Goal: Transaction & Acquisition: Book appointment/travel/reservation

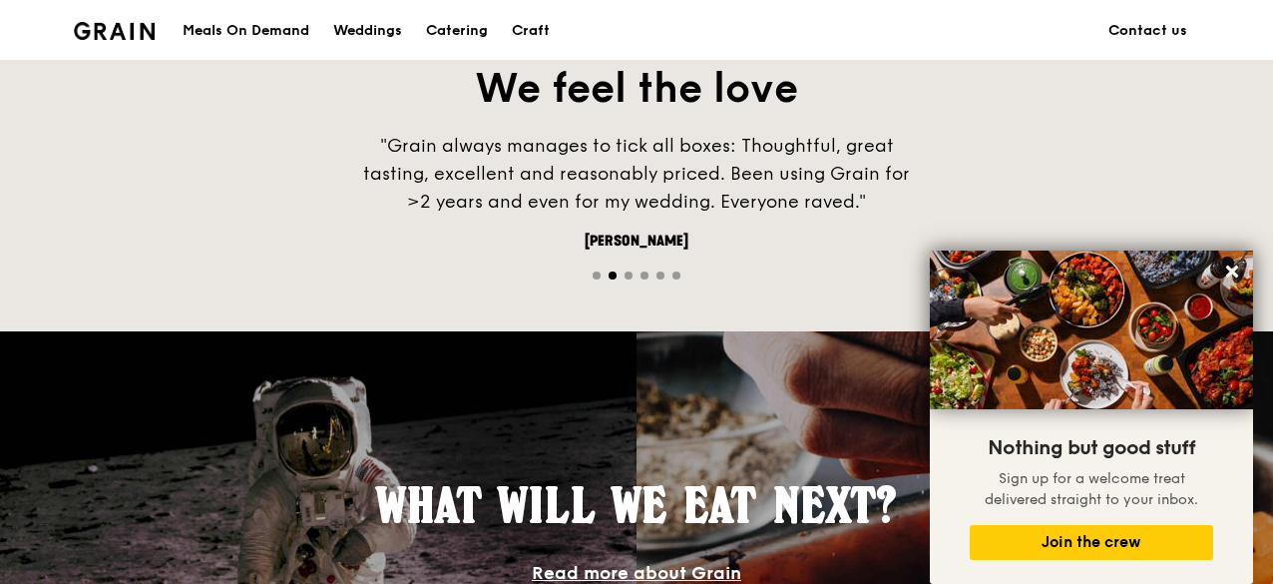
scroll to position [1197, 0]
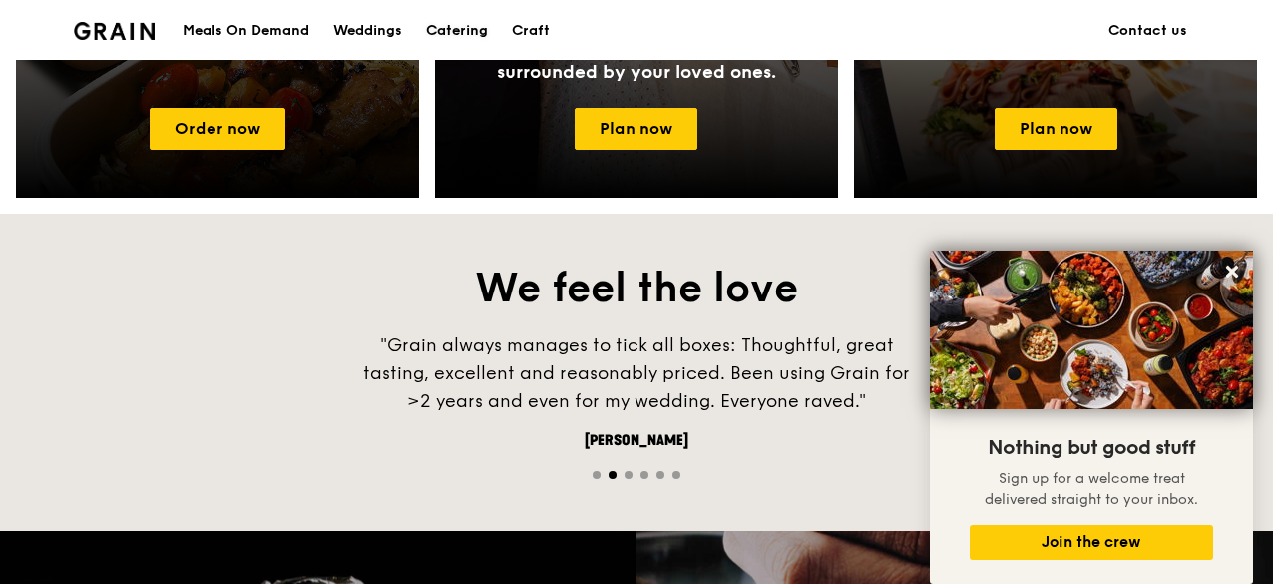
click at [463, 27] on div "Catering" at bounding box center [457, 31] width 62 height 60
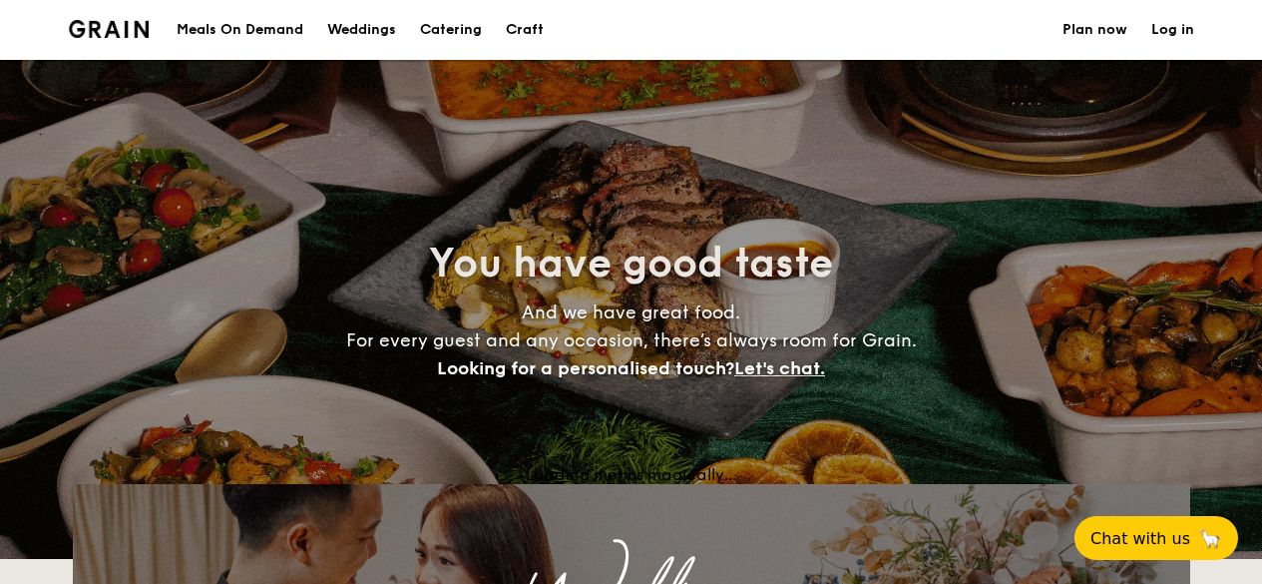
select select
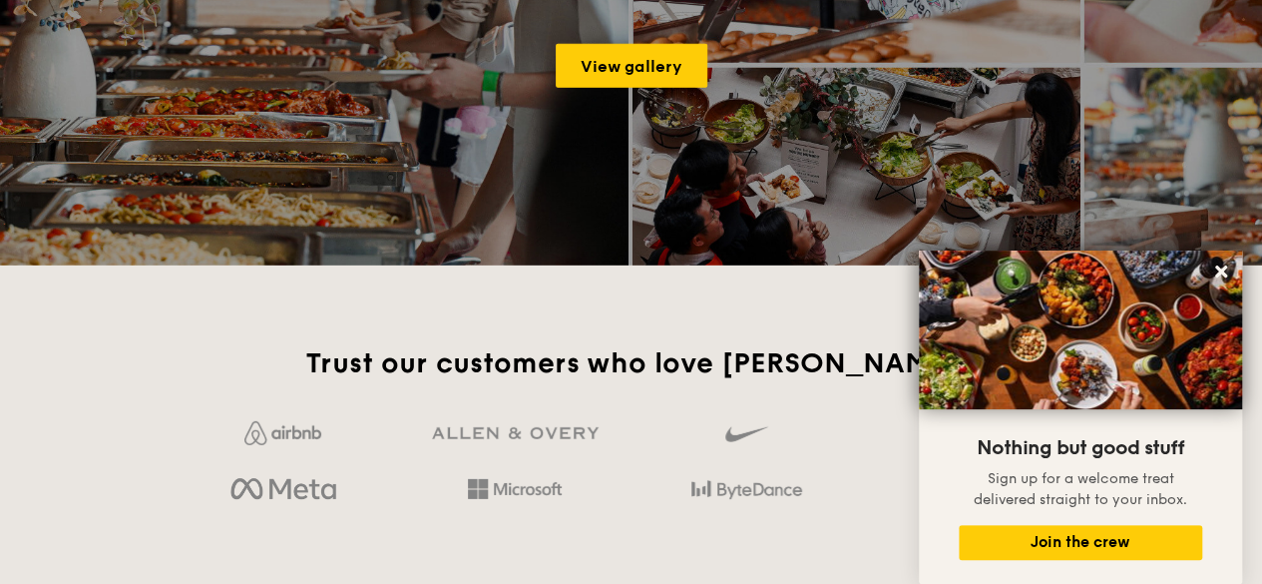
scroll to position [3137, 0]
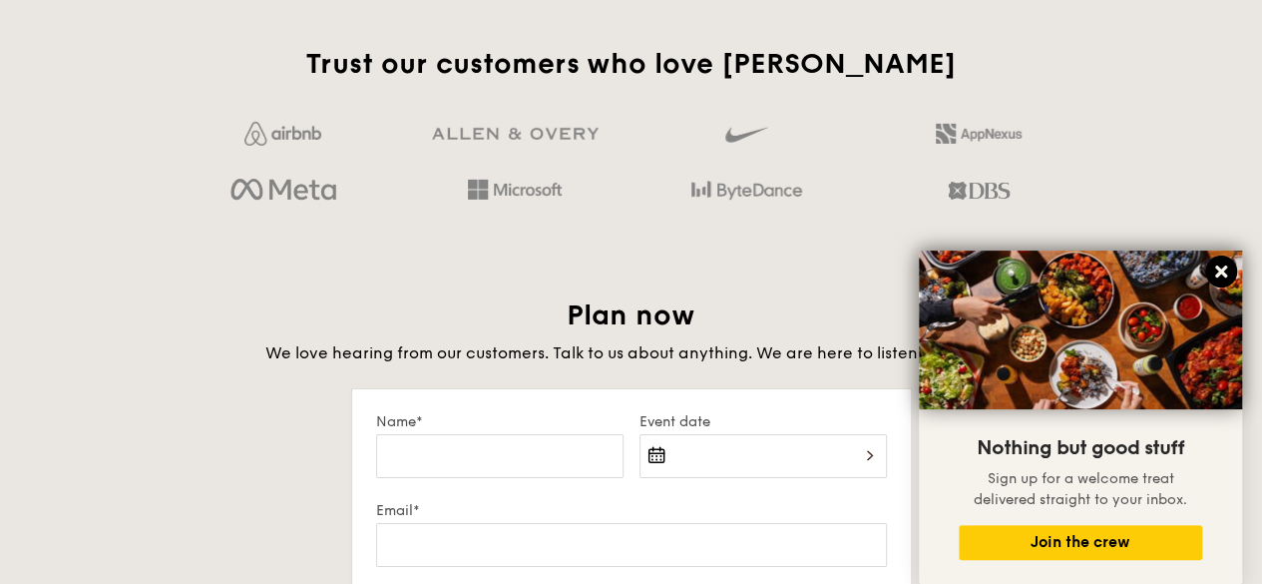
click at [1221, 266] on icon at bounding box center [1221, 271] width 18 height 18
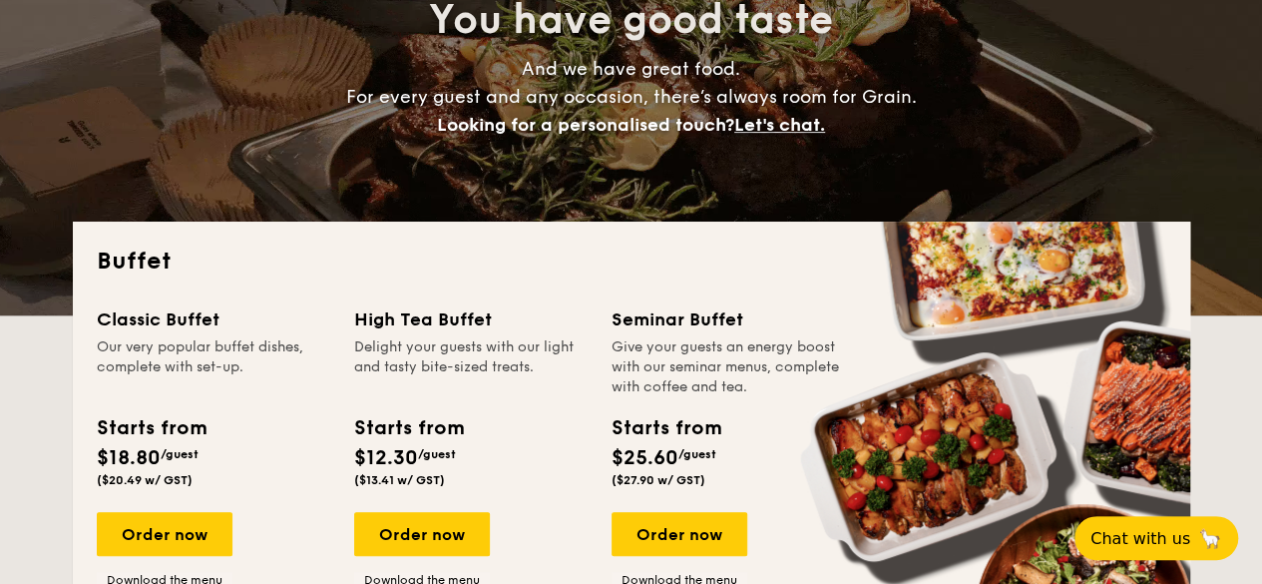
scroll to position [443, 0]
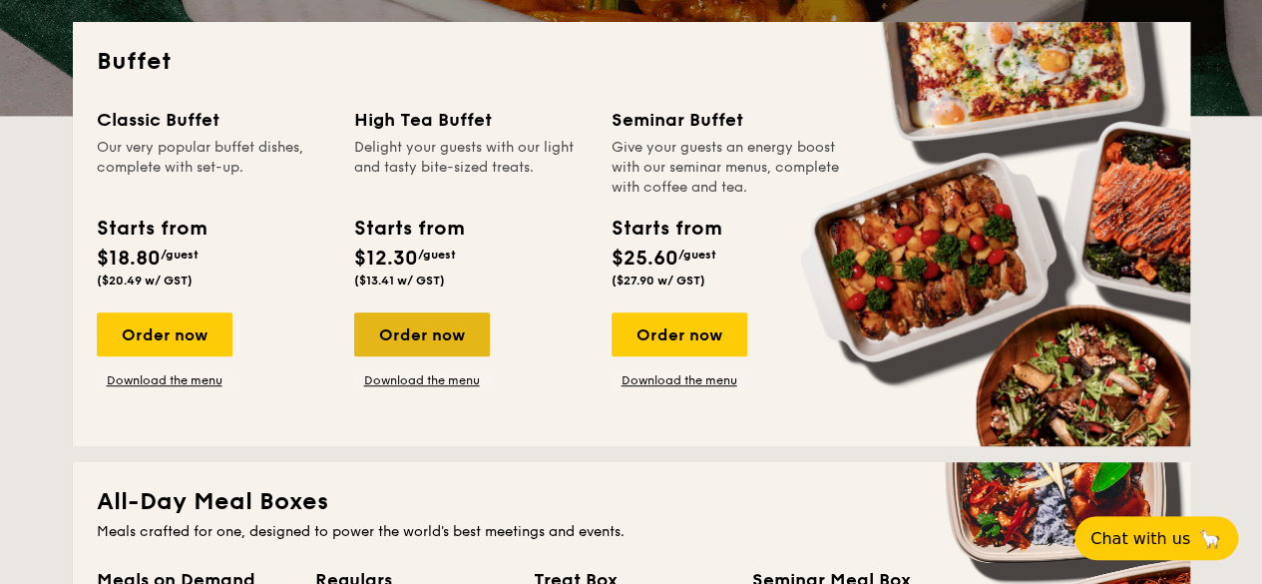
click at [429, 329] on div "Order now" at bounding box center [422, 334] width 136 height 44
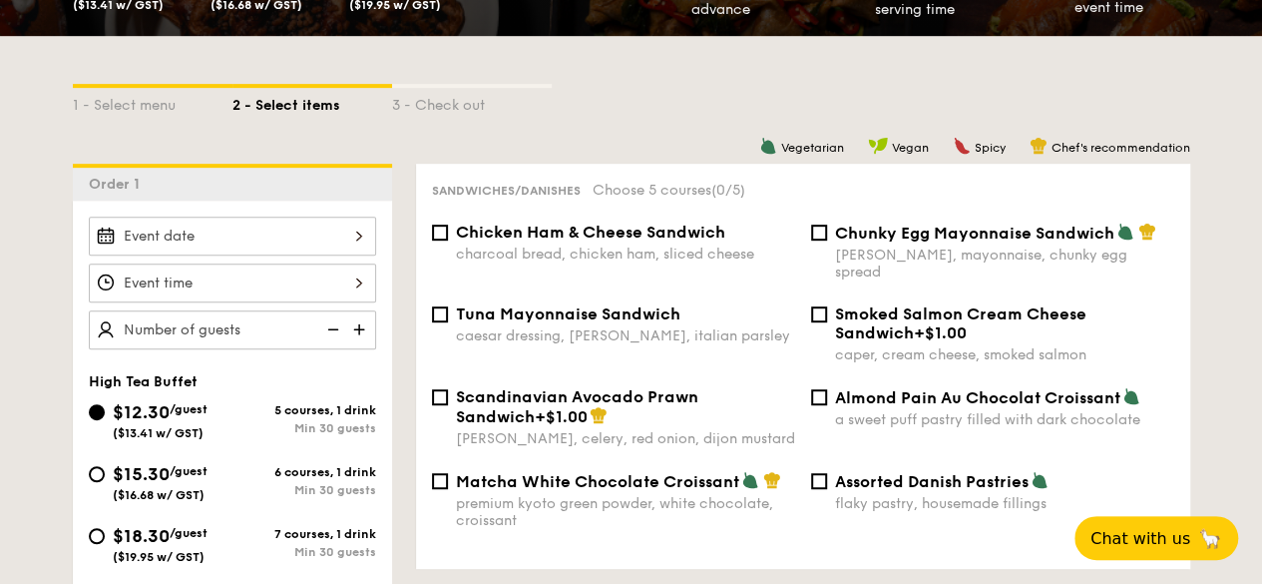
scroll to position [499, 0]
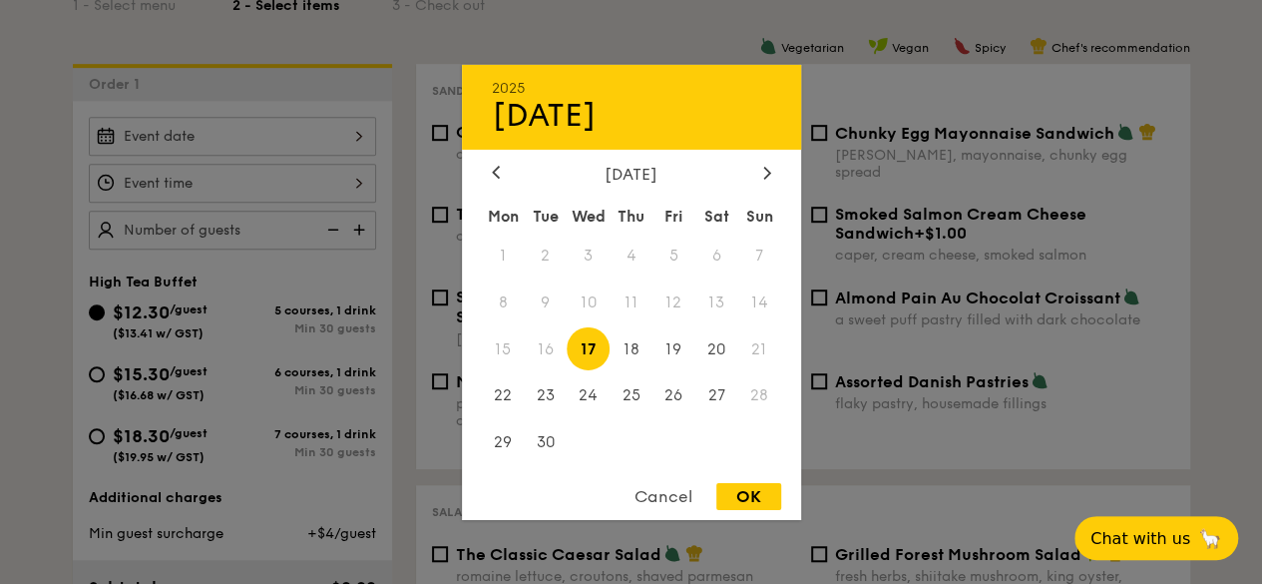
click at [361, 136] on div "2025 Sep 17 September 2025 Mon Tue Wed Thu Fri Sat Sun 1 2 3 4 5 6 7 8 9 10 11 …" at bounding box center [232, 136] width 287 height 39
click at [768, 166] on icon at bounding box center [767, 172] width 8 height 13
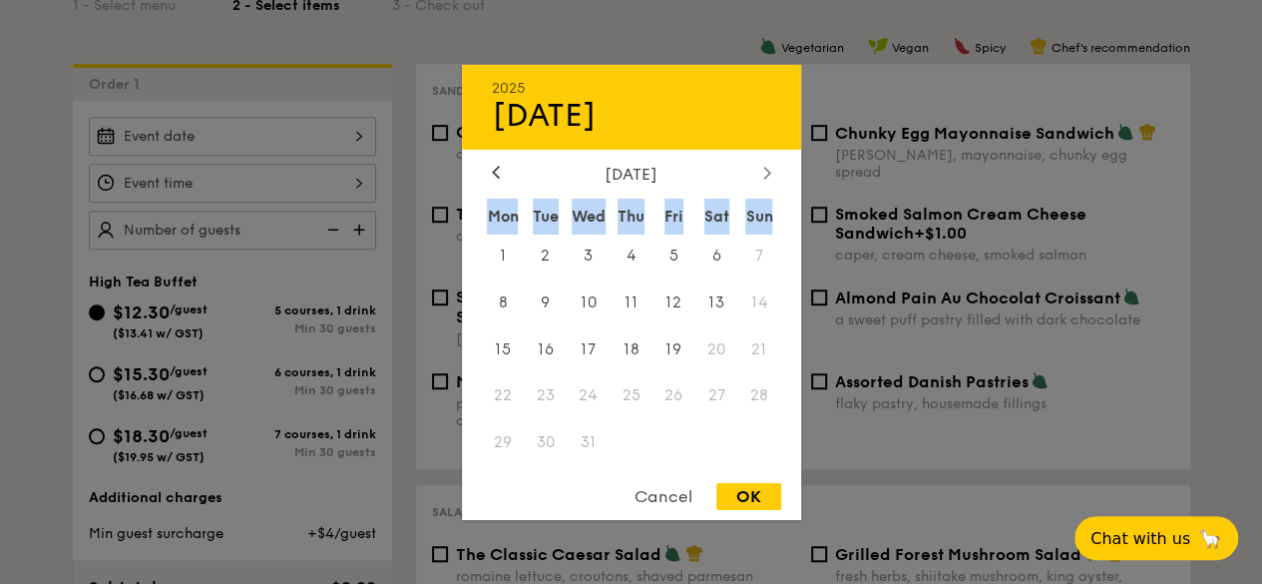
click at [768, 166] on icon at bounding box center [767, 172] width 8 height 13
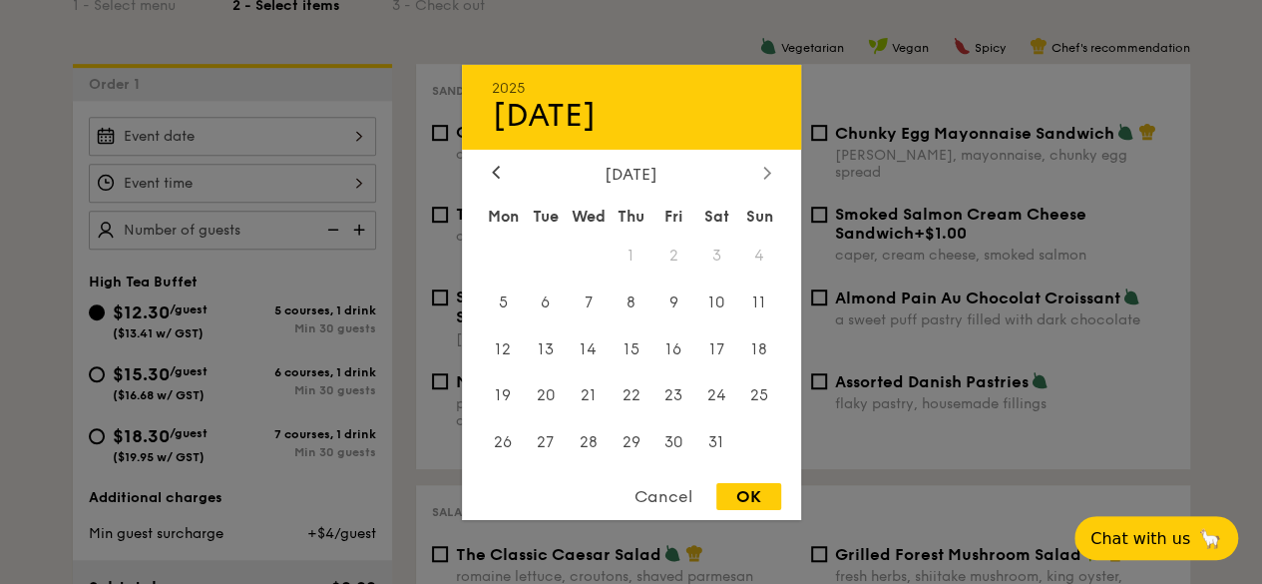
click at [768, 166] on icon at bounding box center [767, 172] width 8 height 13
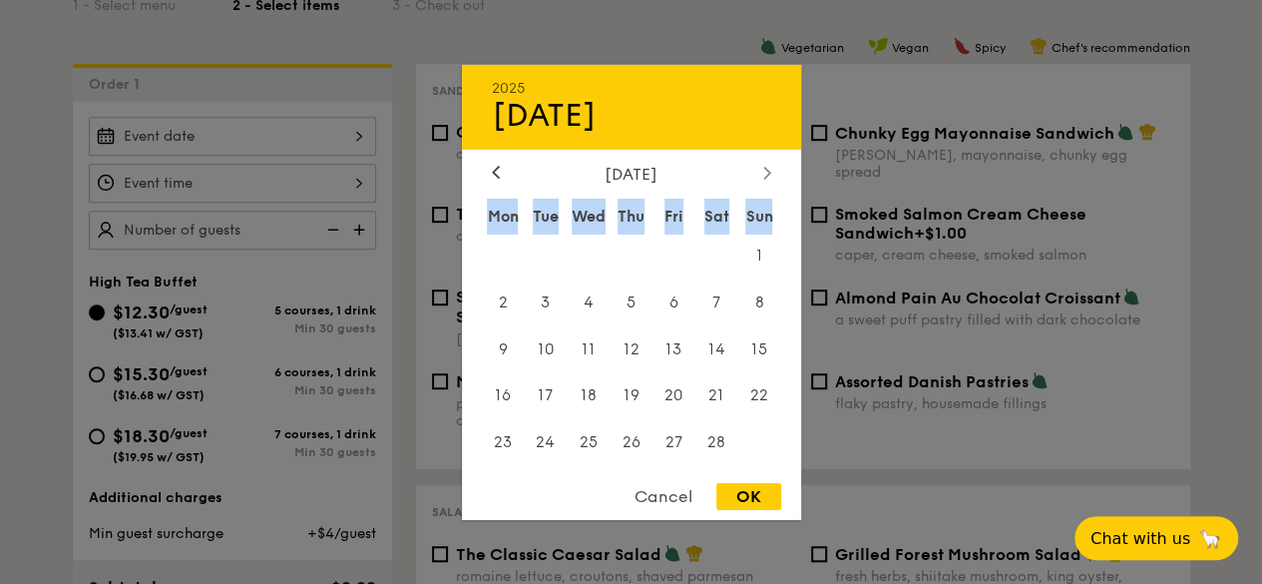
click at [768, 166] on icon at bounding box center [767, 172] width 8 height 13
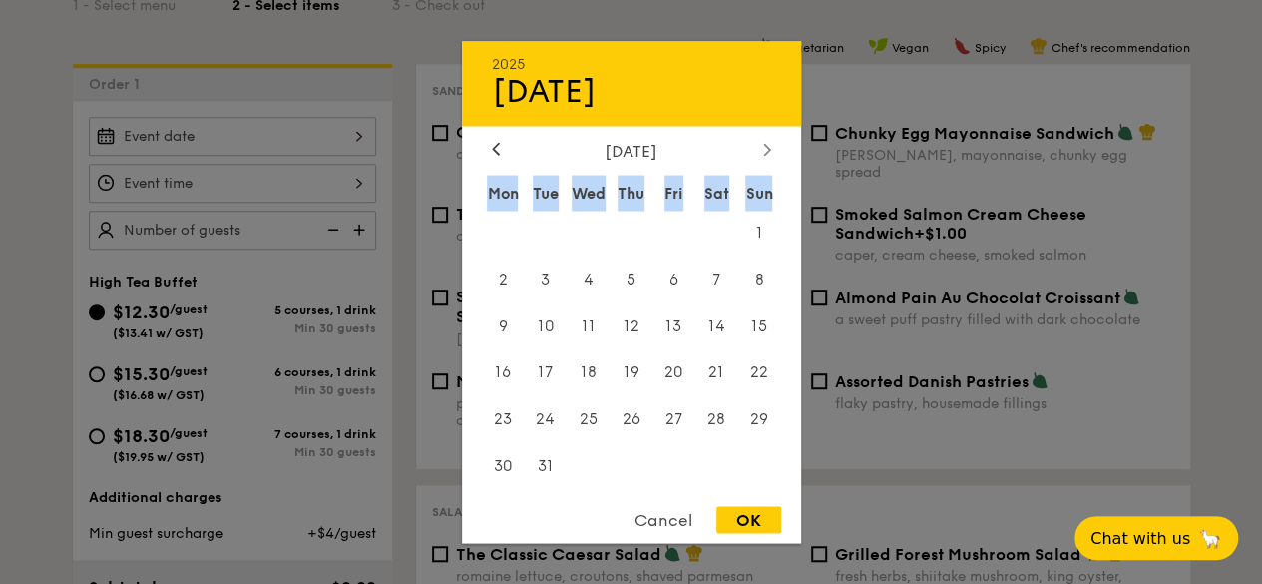
click at [768, 164] on div "March 2026 Mon Tue Wed Thu Fri Sat Sun 1 2 3 4 5 6 7 8 9 10 11 12 13 14 15 16 1…" at bounding box center [631, 316] width 339 height 350
click at [501, 147] on div at bounding box center [496, 150] width 18 height 19
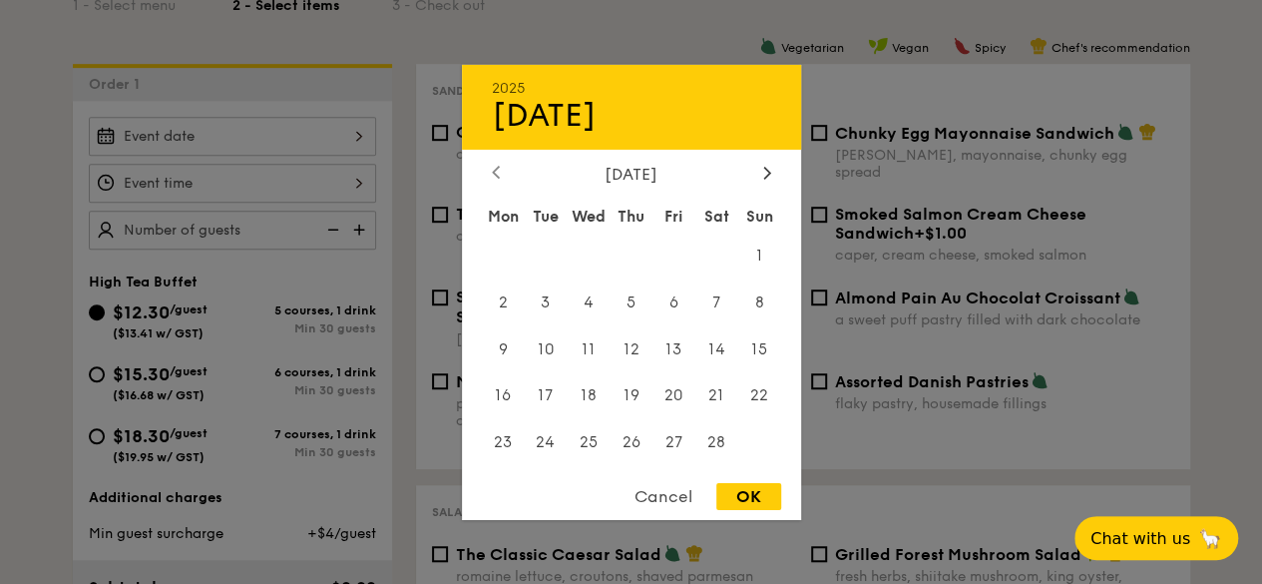
click at [501, 147] on div "2025 Sep 17 February 2026 Mon Tue Wed Thu Fri Sat Sun 1 2 3 4 5 6 7 8 9 10 11 1…" at bounding box center [631, 291] width 339 height 455
click at [497, 159] on div "2025 Sep 17 February 2026 Mon Tue Wed Thu Fri Sat Sun 1 2 3 4 5 6 7 8 9 10 11 1…" at bounding box center [631, 291] width 339 height 455
click at [495, 170] on icon at bounding box center [496, 172] width 8 height 13
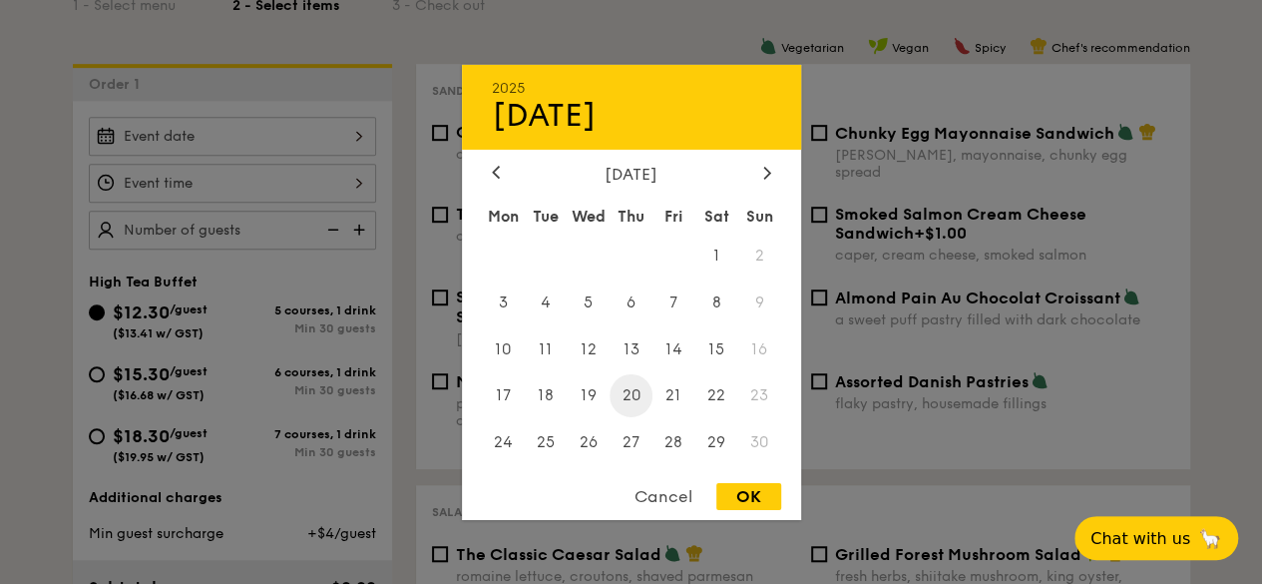
click at [634, 396] on span "20" at bounding box center [631, 395] width 43 height 43
click at [734, 501] on div "OK" at bounding box center [748, 496] width 65 height 27
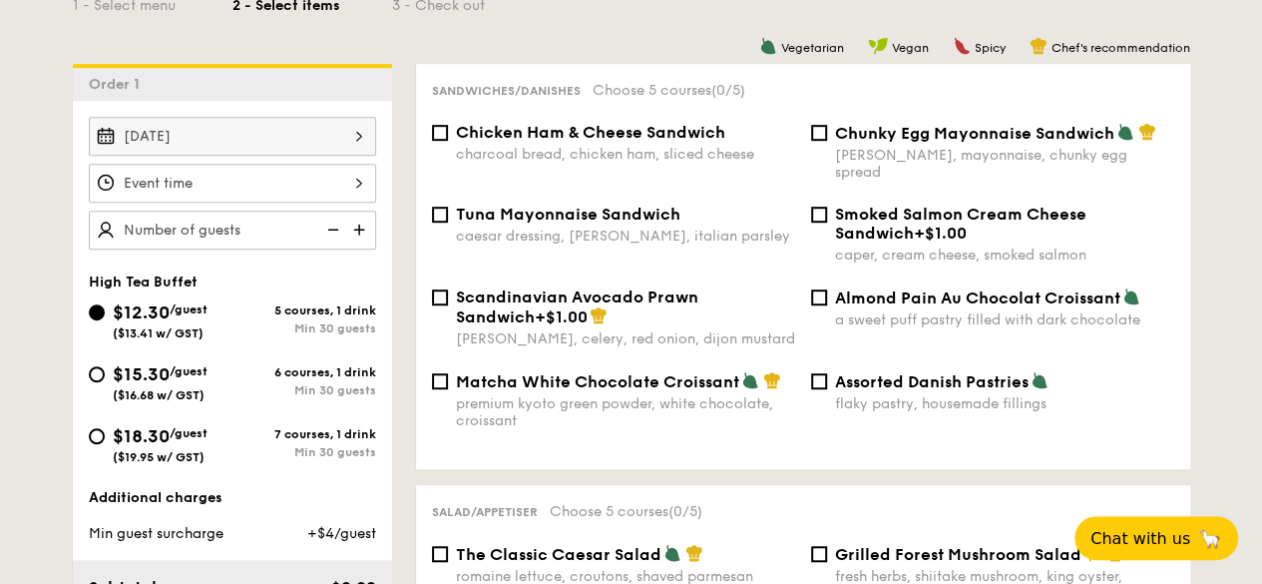
click at [307, 132] on div "Nov 20, 2025" at bounding box center [232, 136] width 287 height 39
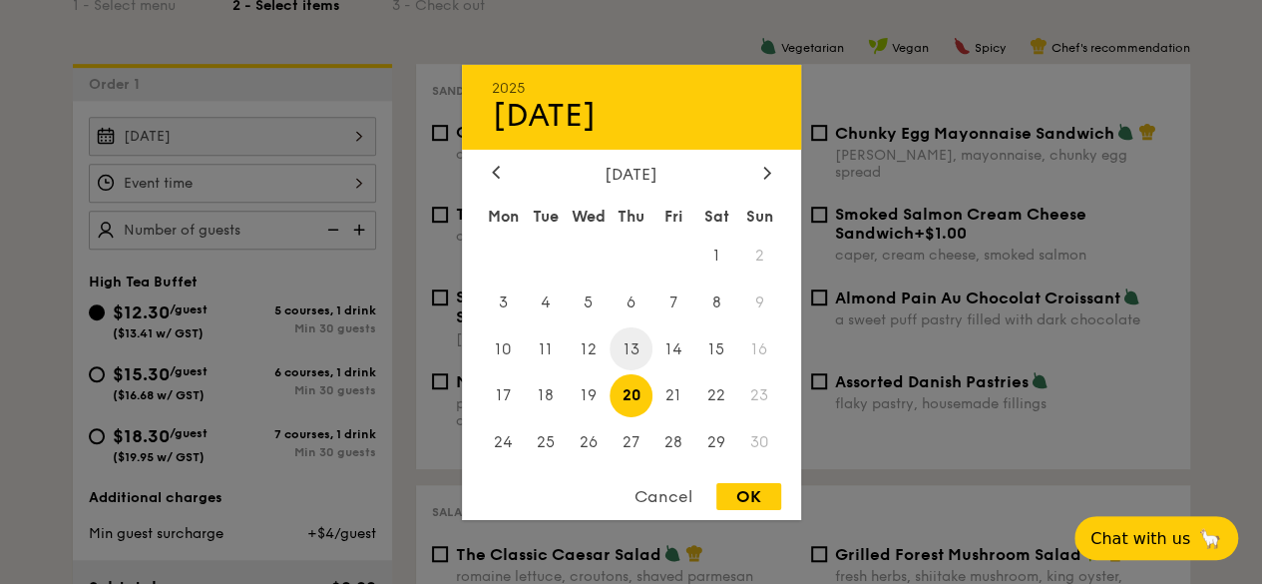
click at [635, 348] on span "13" at bounding box center [631, 348] width 43 height 43
click at [752, 497] on div "OK" at bounding box center [748, 496] width 65 height 27
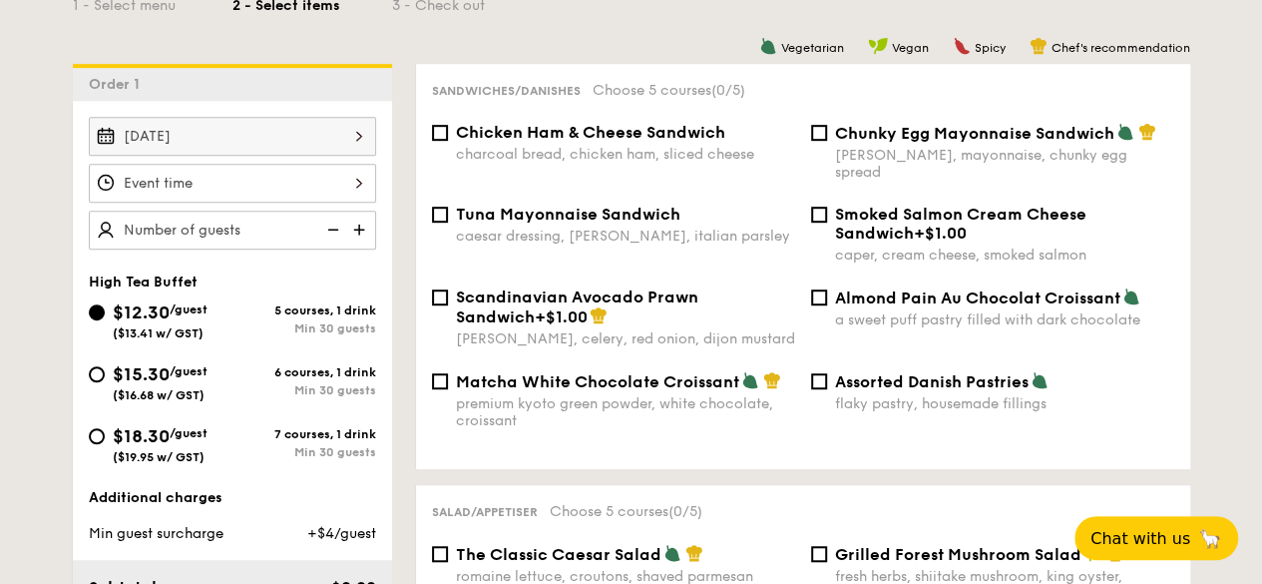
click at [335, 140] on div "Nov 13, 2025" at bounding box center [232, 136] width 287 height 39
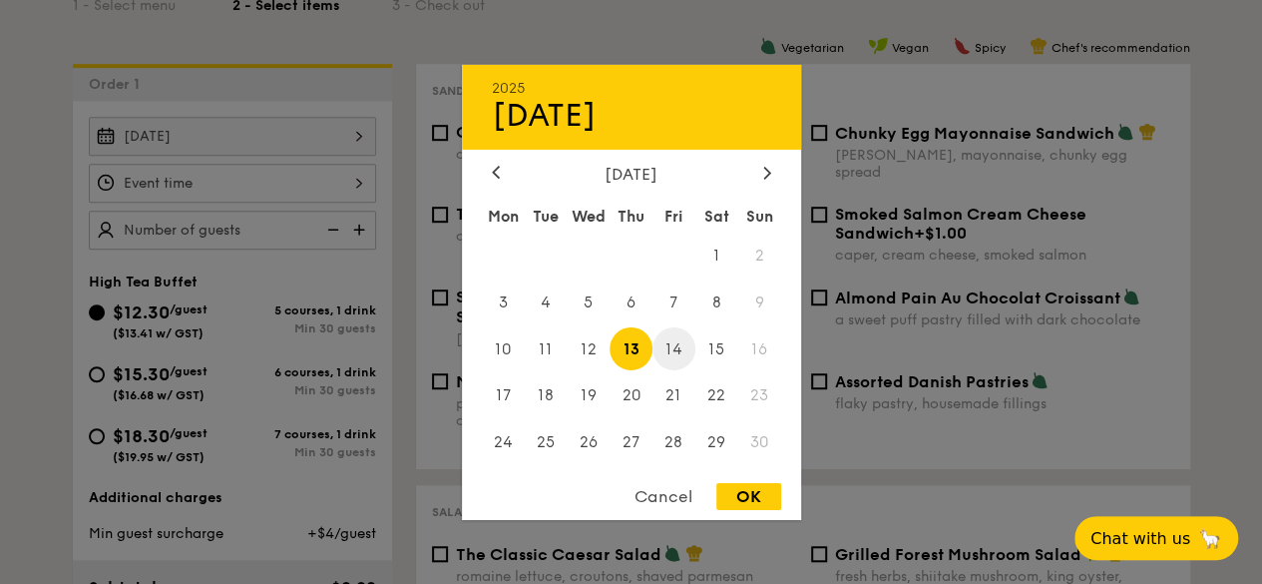
click at [676, 352] on span "14" at bounding box center [674, 348] width 43 height 43
click at [739, 496] on div "OK" at bounding box center [748, 496] width 65 height 27
type input "Nov 14, 2025"
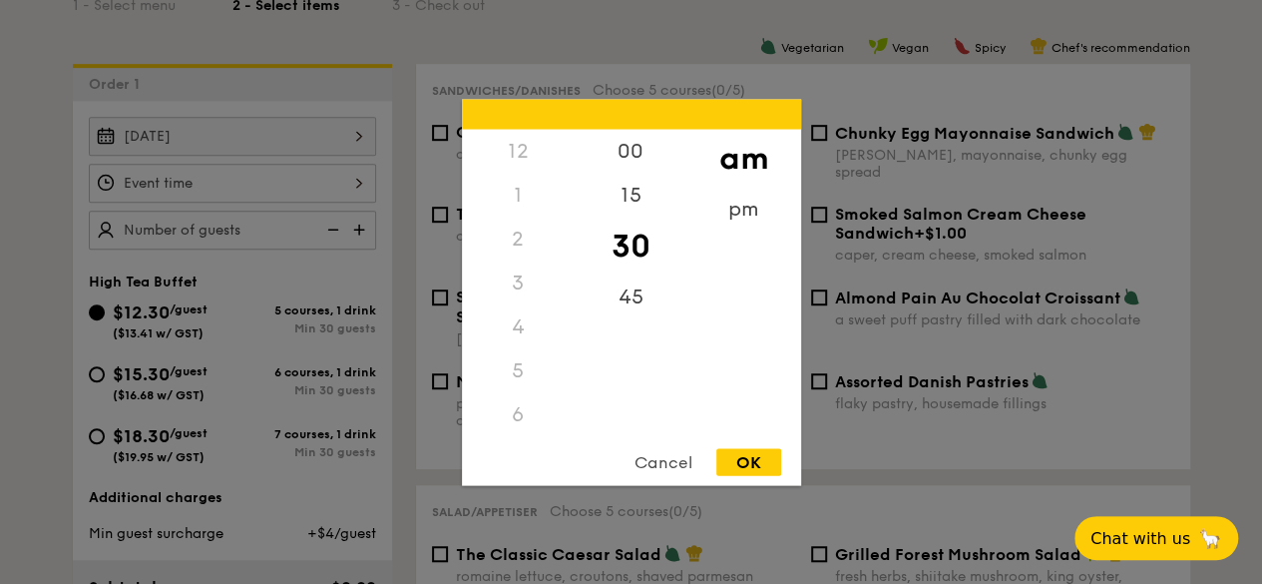
click at [364, 182] on div "12 1 2 3 4 5 6 7 8 9 10 11 00 15 30 45 am pm Cancel OK" at bounding box center [232, 183] width 287 height 39
click at [522, 427] on div "11" at bounding box center [518, 435] width 113 height 58
click at [629, 145] on div "00" at bounding box center [631, 158] width 113 height 58
click at [762, 468] on div "OK" at bounding box center [748, 461] width 65 height 27
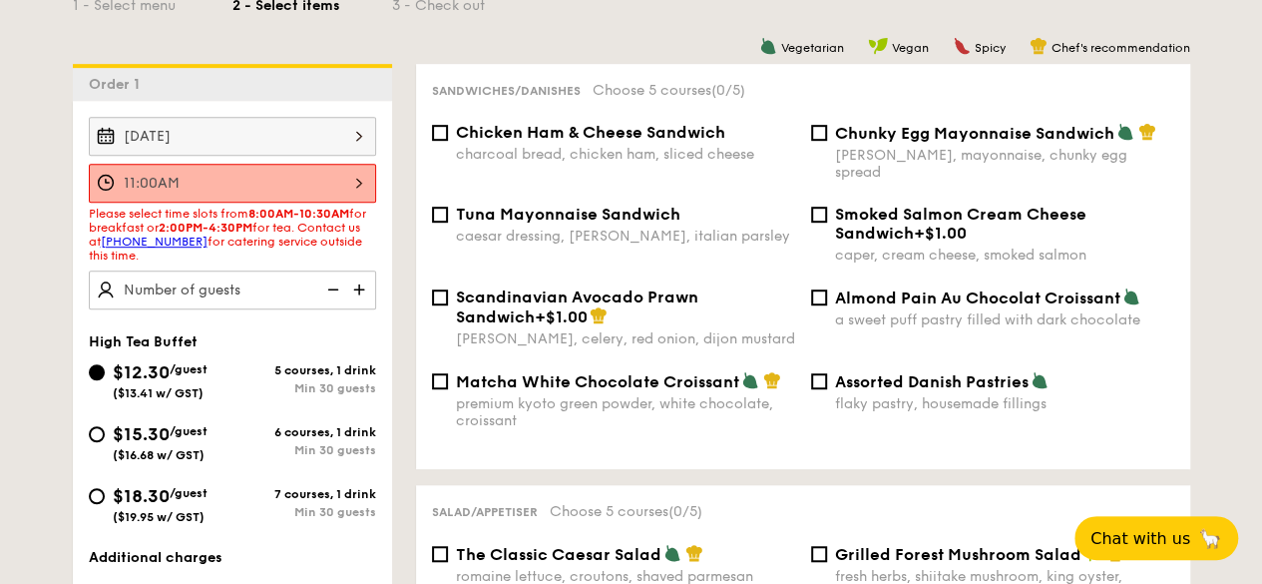
click at [353, 183] on div "11:00AM" at bounding box center [232, 183] width 287 height 39
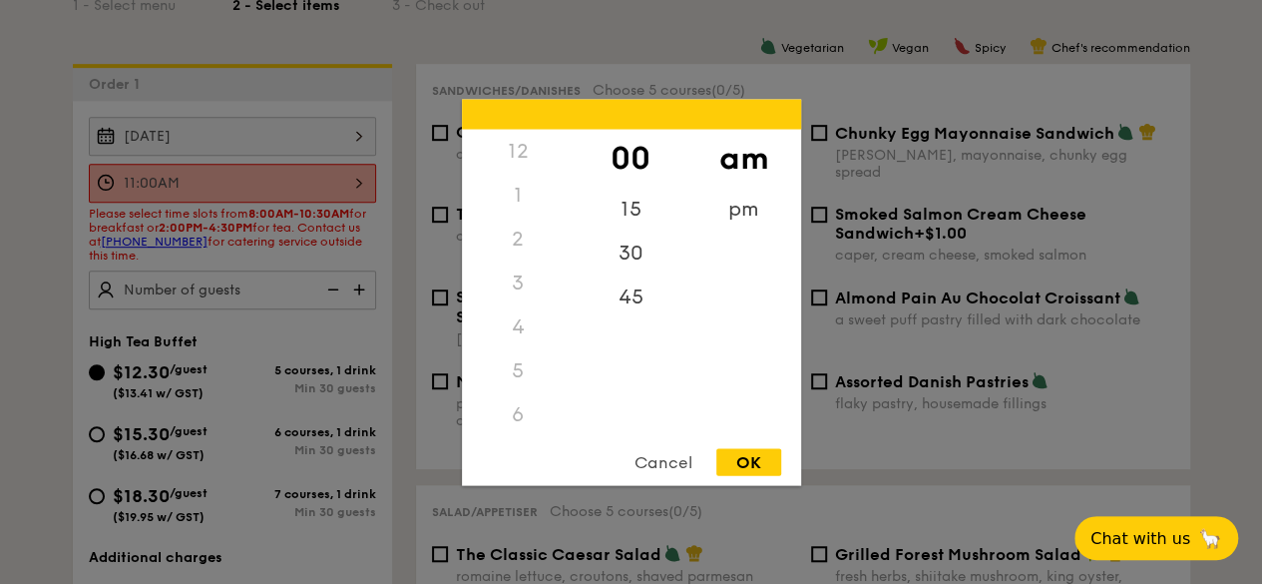
scroll to position [235, 0]
click at [514, 367] on div "10" at bounding box center [518, 361] width 113 height 58
click at [626, 240] on div "30" at bounding box center [631, 259] width 113 height 58
click at [766, 458] on div "OK" at bounding box center [748, 461] width 65 height 27
type input "10:30AM"
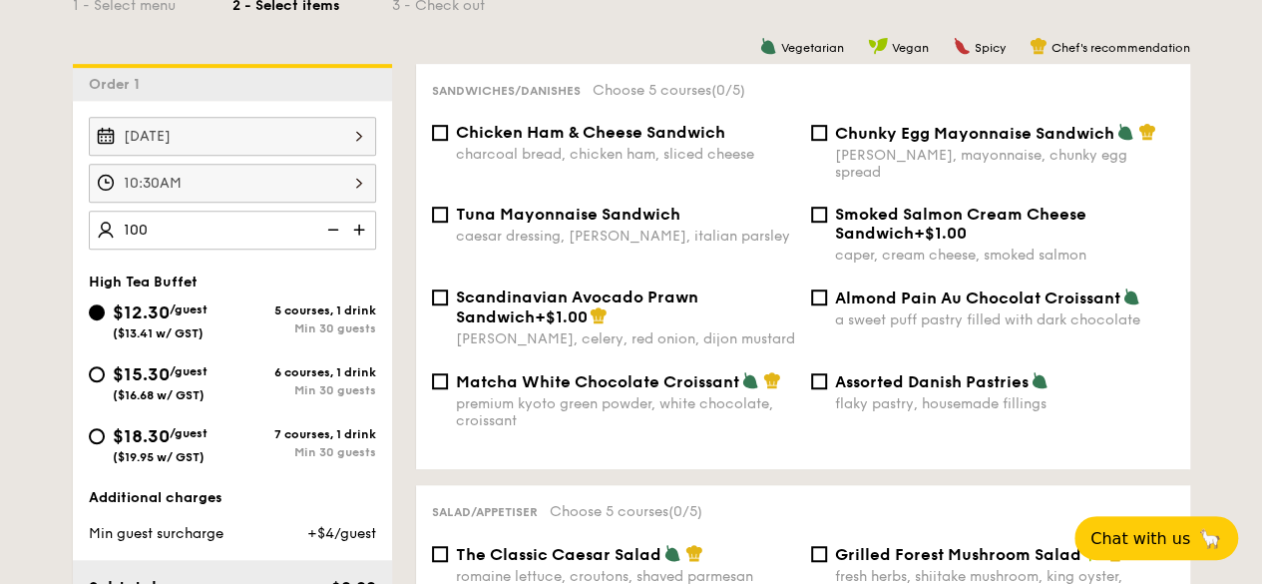
type input "100 guests"
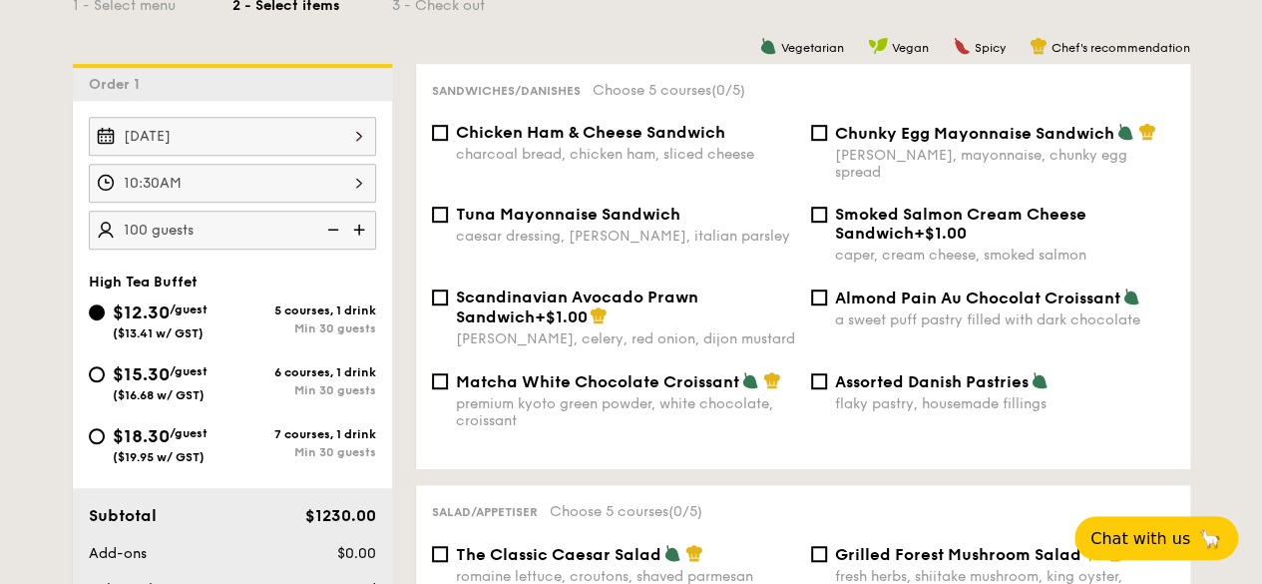
click at [702, 247] on div "Tuna Mayonnaise Sandwich caesar dressing, gherkin, italian parsley Smoked Salmo…" at bounding box center [803, 246] width 758 height 83
click at [820, 136] on input "Chunky Egg Mayonnaise Sandwich dijon mustard, mayonnaise, chunky egg spread" at bounding box center [819, 133] width 16 height 16
checkbox input "true"
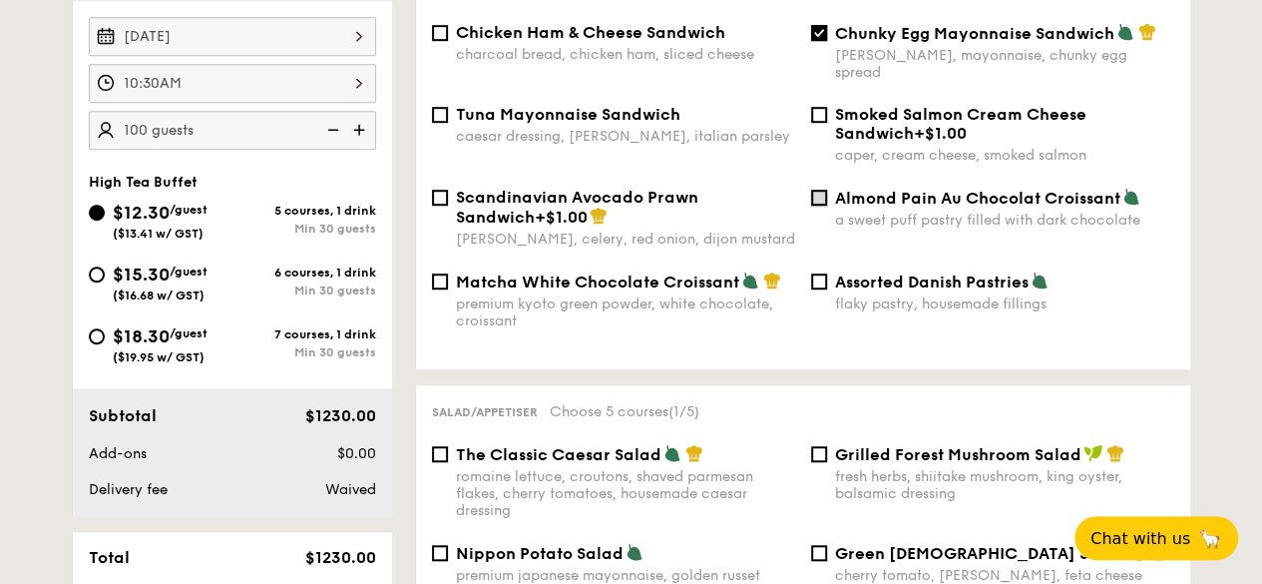
click at [820, 190] on input "Almond Pain Au Chocolat Croissant a sweet puff pastry filled with dark chocolate" at bounding box center [819, 198] width 16 height 16
checkbox input "true"
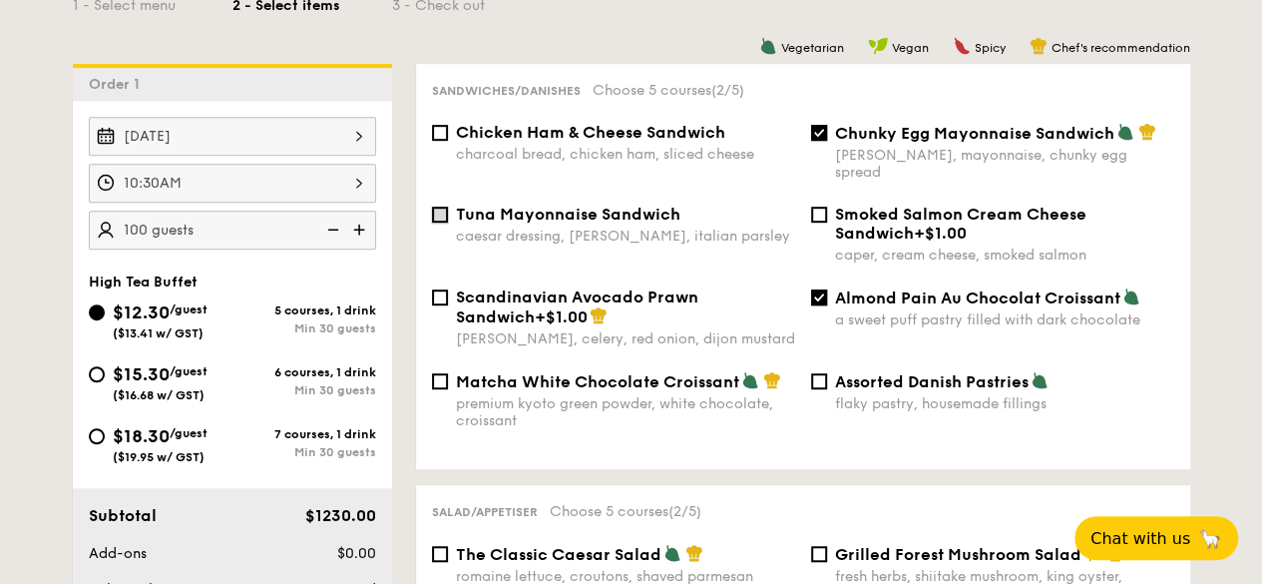
click at [437, 207] on input "Tuna Mayonnaise Sandwich caesar dressing, gherkin, italian parsley" at bounding box center [440, 215] width 16 height 16
checkbox input "true"
click at [824, 373] on input "Assorted Danish Pastries flaky pastry, housemade fillings" at bounding box center [819, 381] width 16 height 16
checkbox input "true"
click at [441, 134] on input "Chicken Ham & Cheese Sandwich charcoal bread, chicken ham, sliced cheese" at bounding box center [440, 133] width 16 height 16
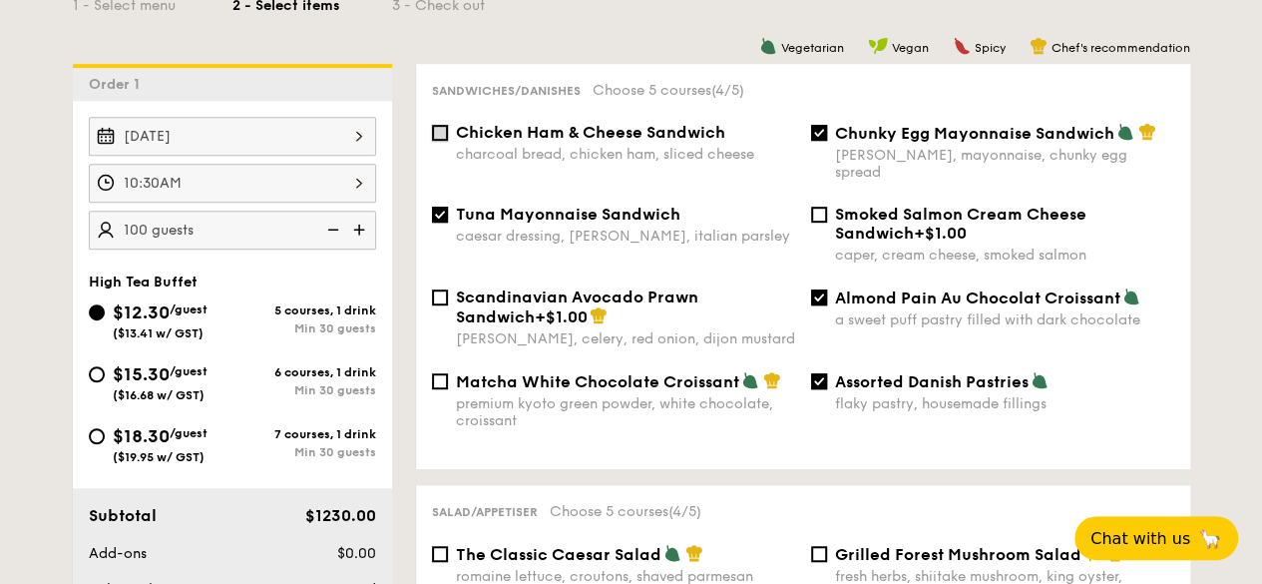
checkbox input "true"
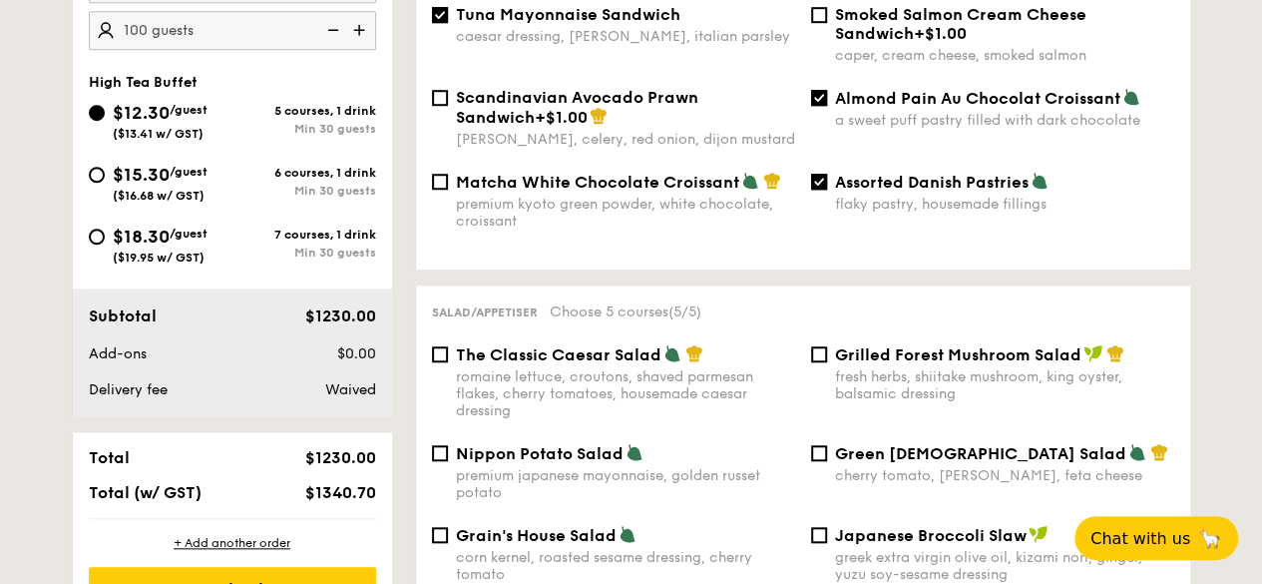
scroll to position [200, 0]
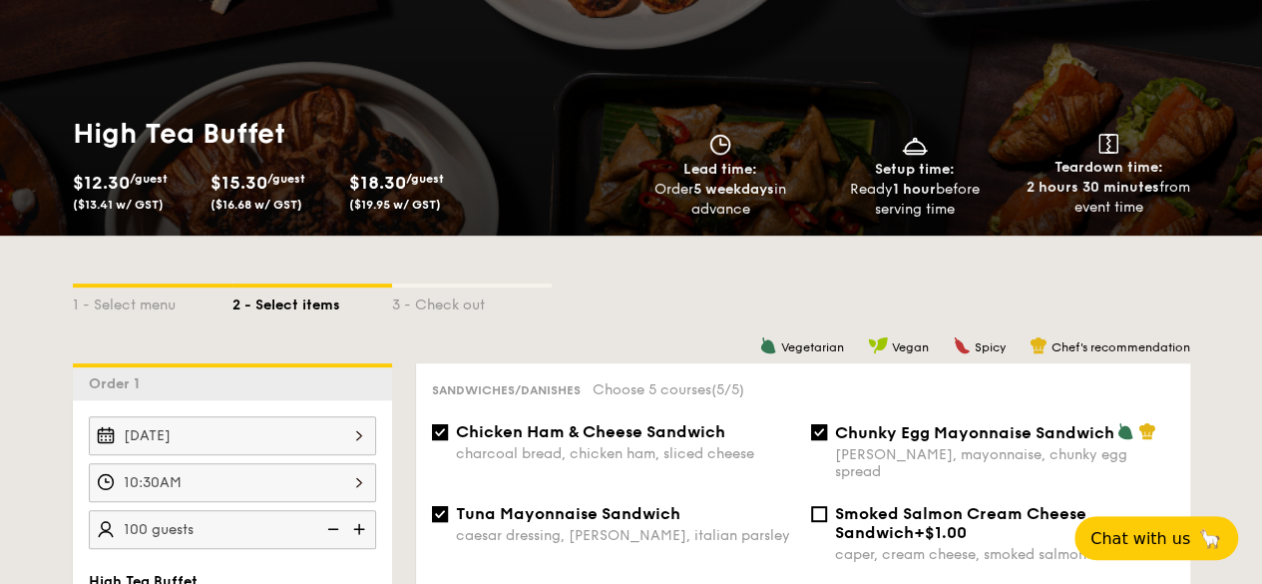
select select
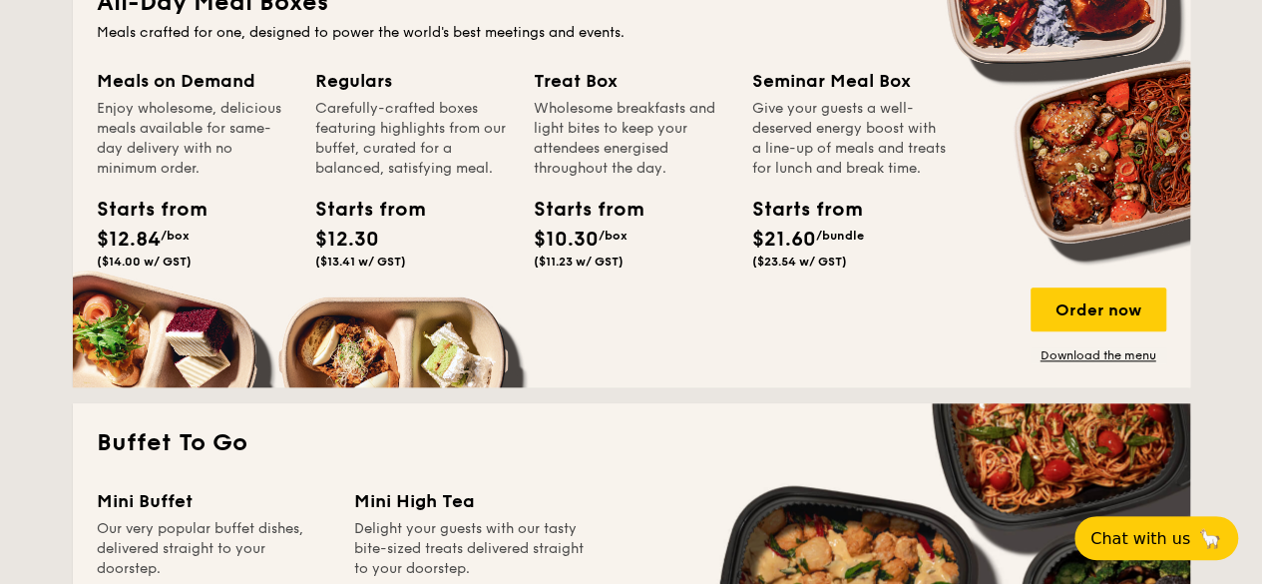
scroll to position [1241, 0]
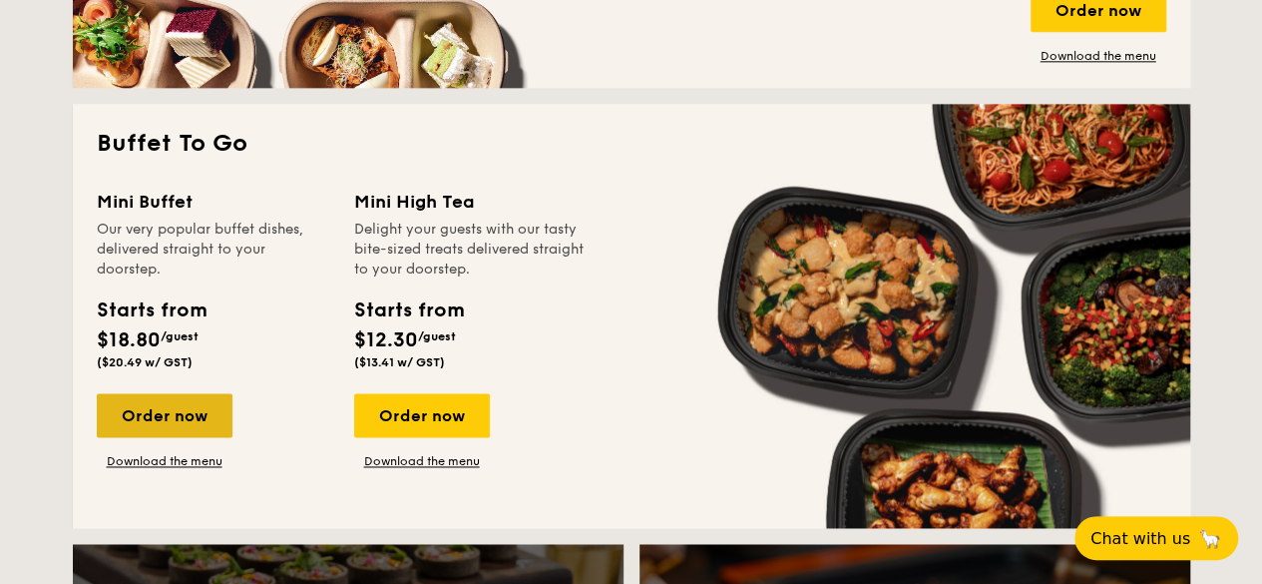
click at [163, 407] on div "Order now" at bounding box center [165, 415] width 136 height 44
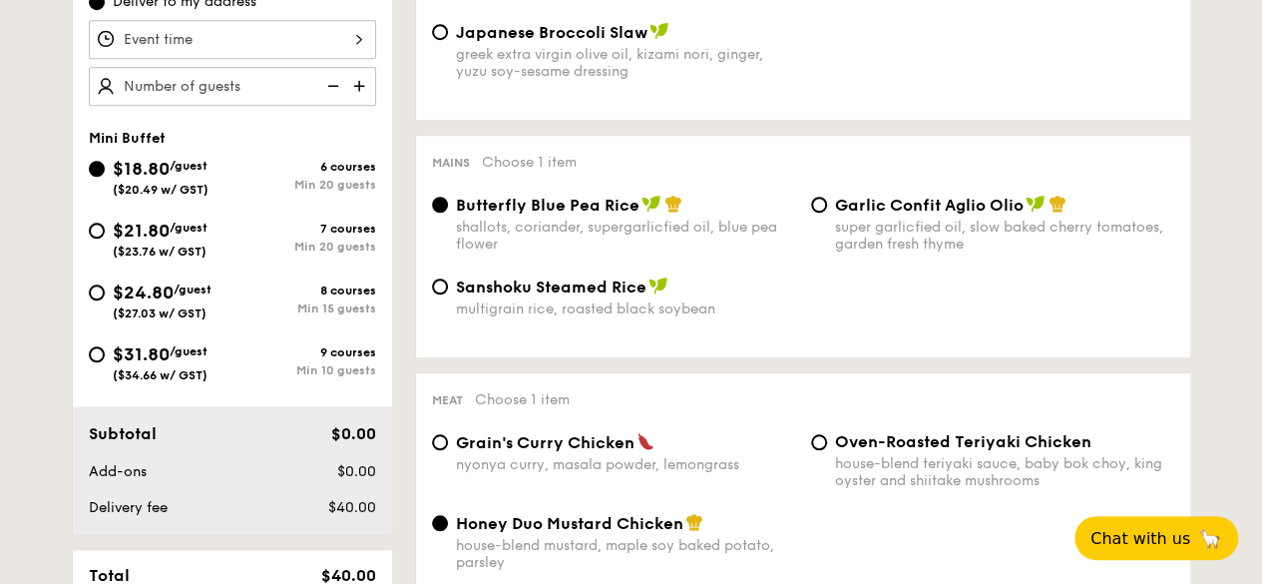
scroll to position [499, 0]
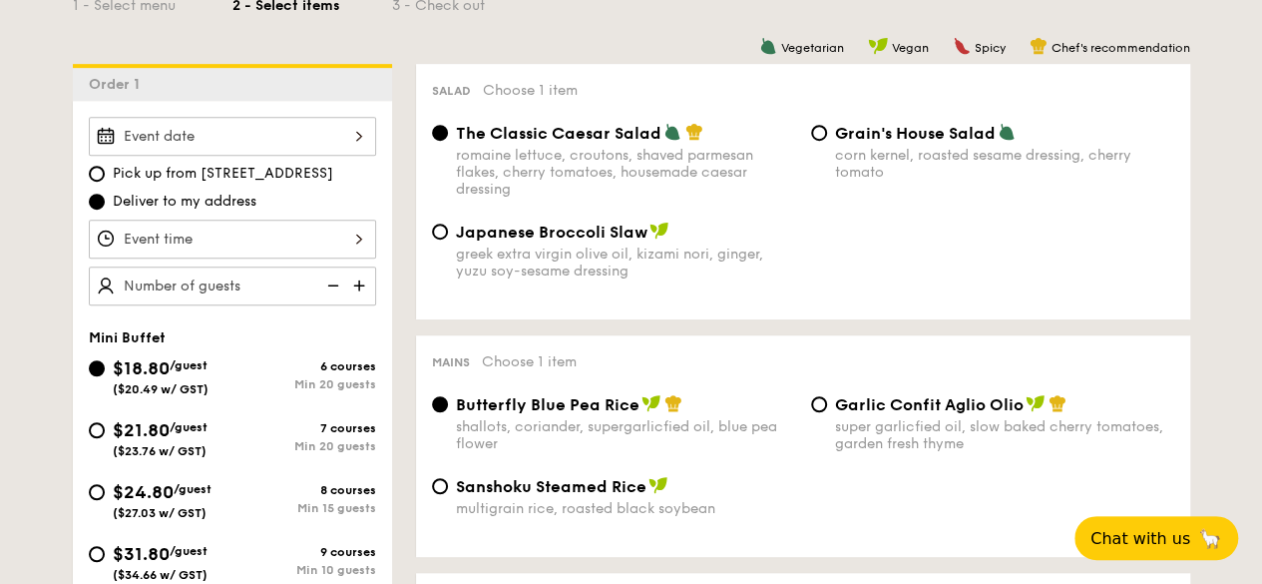
select select
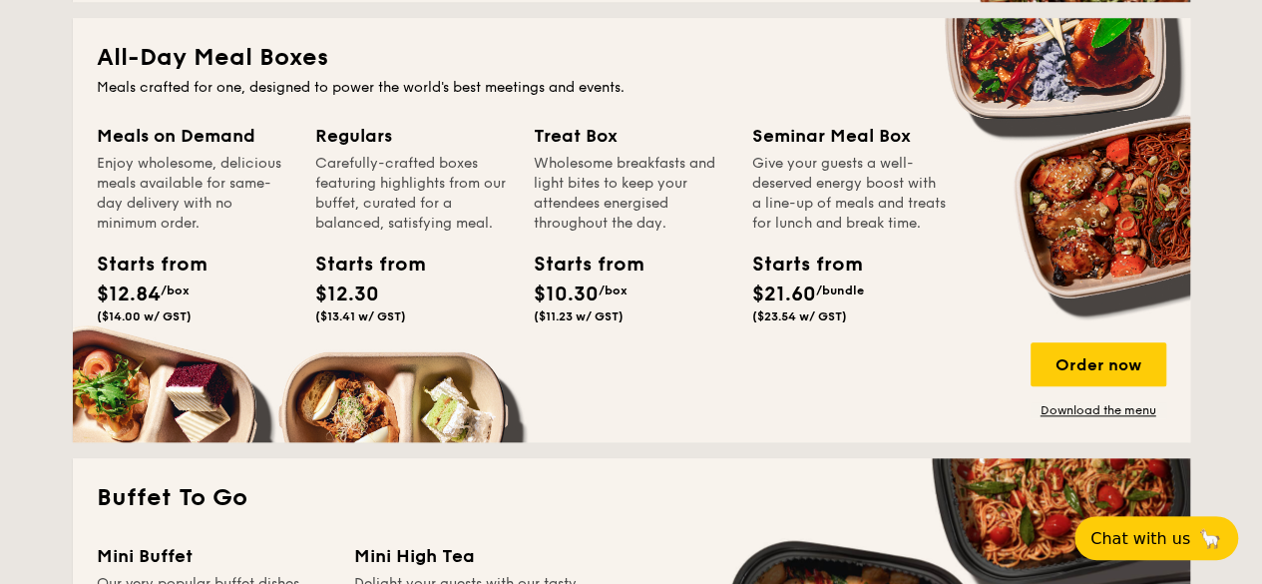
scroll to position [1186, 0]
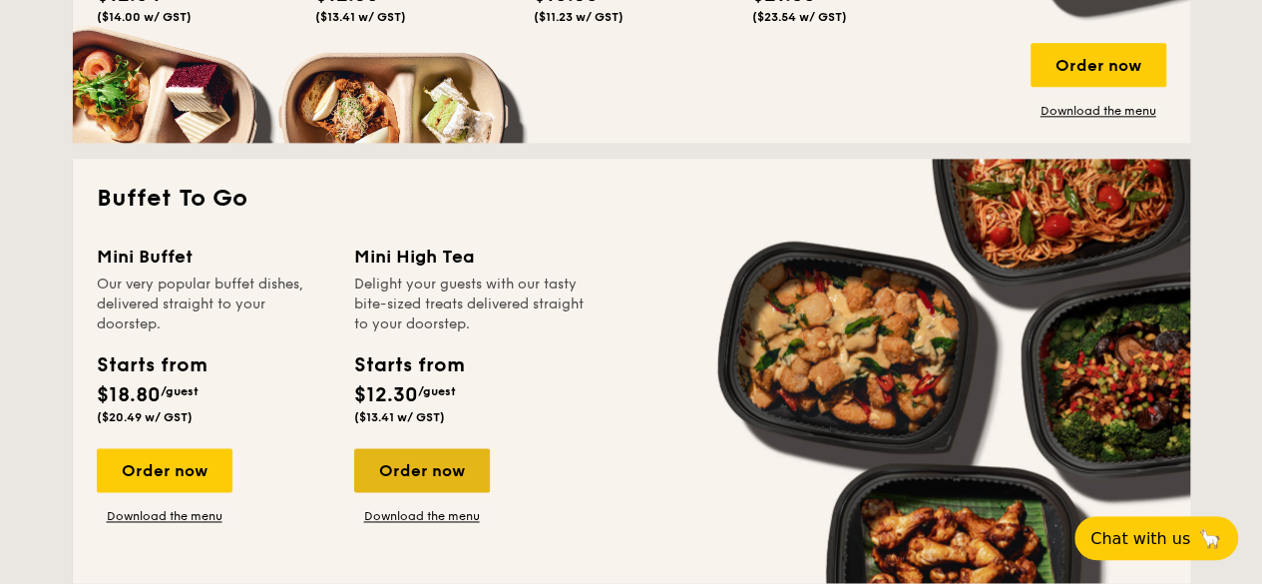
click at [423, 478] on div "Order now" at bounding box center [422, 470] width 136 height 44
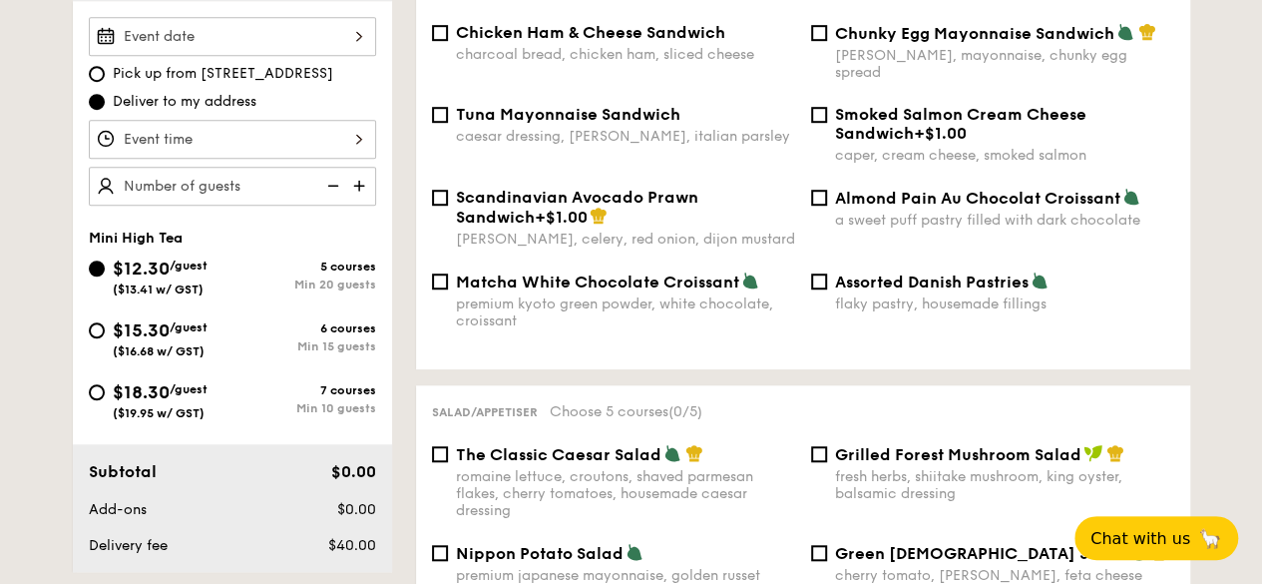
scroll to position [299, 0]
